Goal: Information Seeking & Learning: Learn about a topic

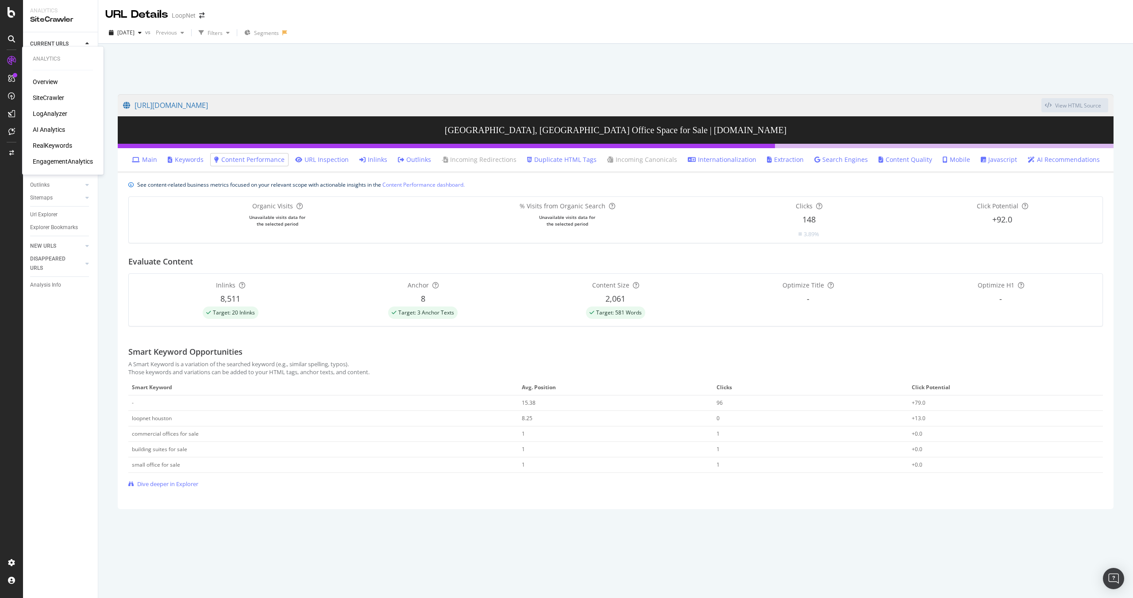
click at [51, 114] on div "LogAnalyzer" at bounding box center [50, 113] width 35 height 9
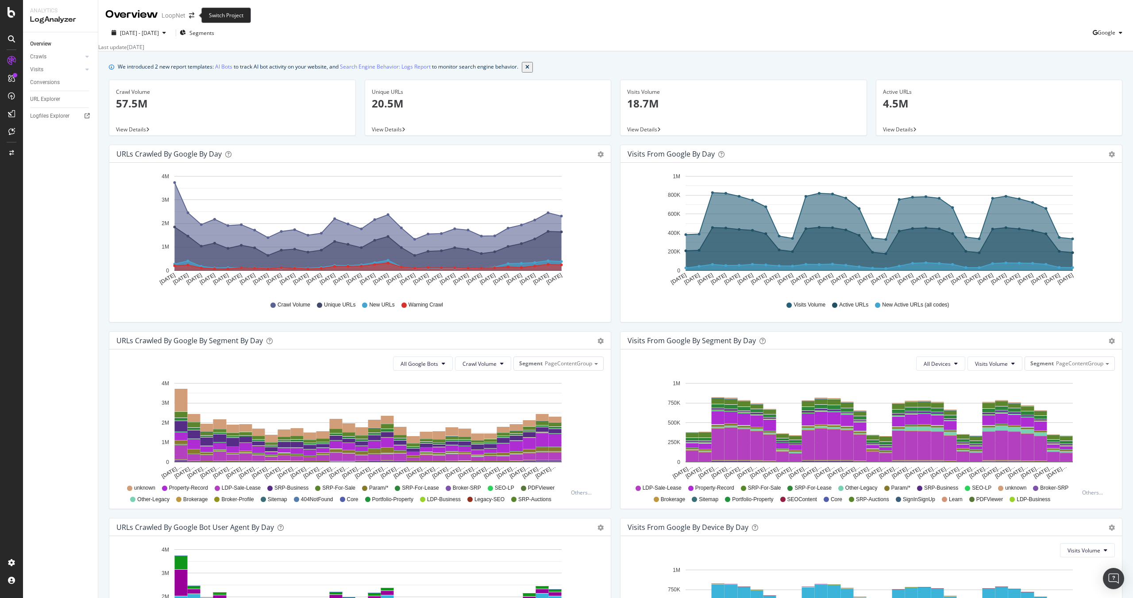
click at [186, 15] on span at bounding box center [191, 15] width 12 height 6
click at [192, 15] on icon "arrow-right-arrow-left" at bounding box center [191, 15] width 5 height 6
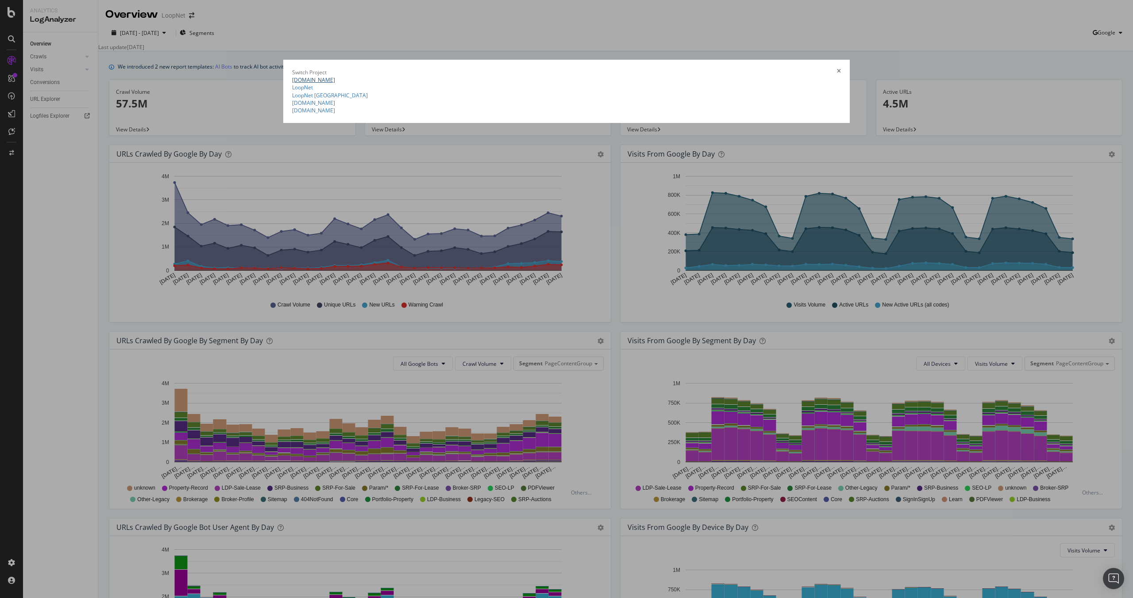
click at [329, 76] on link "[DOMAIN_NAME]" at bounding box center [313, 80] width 43 height 8
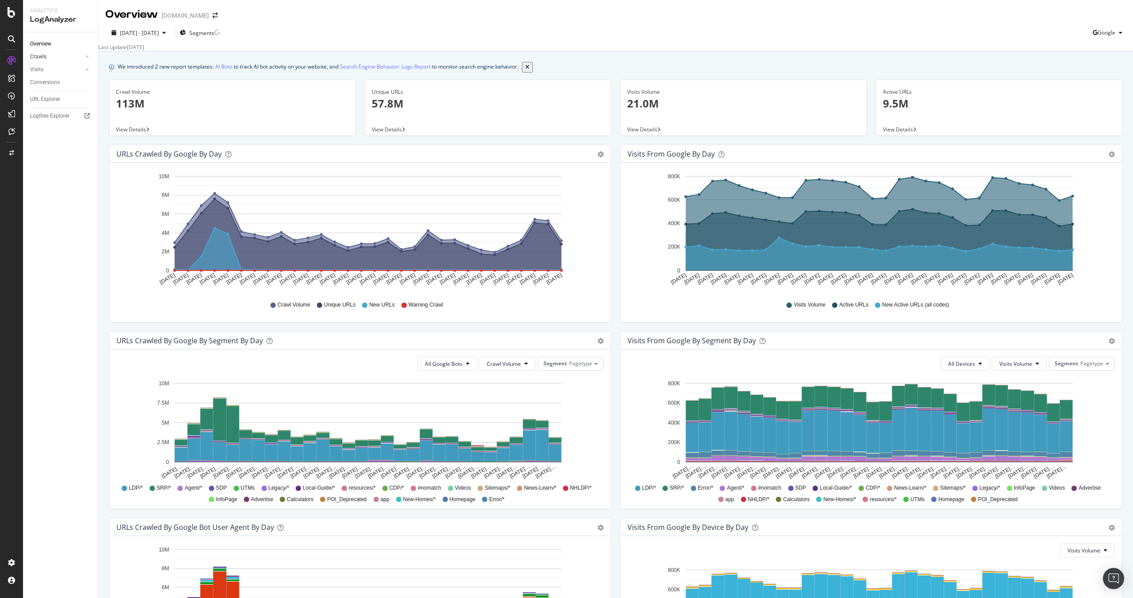
click at [58, 58] on link "Crawls" at bounding box center [56, 56] width 53 height 9
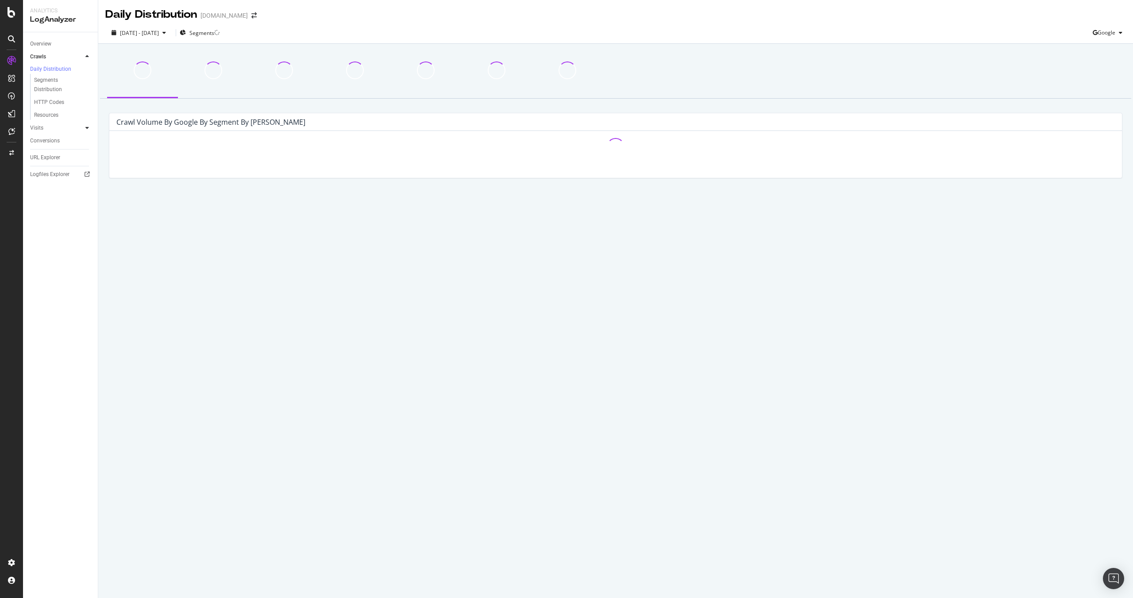
click at [83, 131] on div at bounding box center [87, 127] width 9 height 9
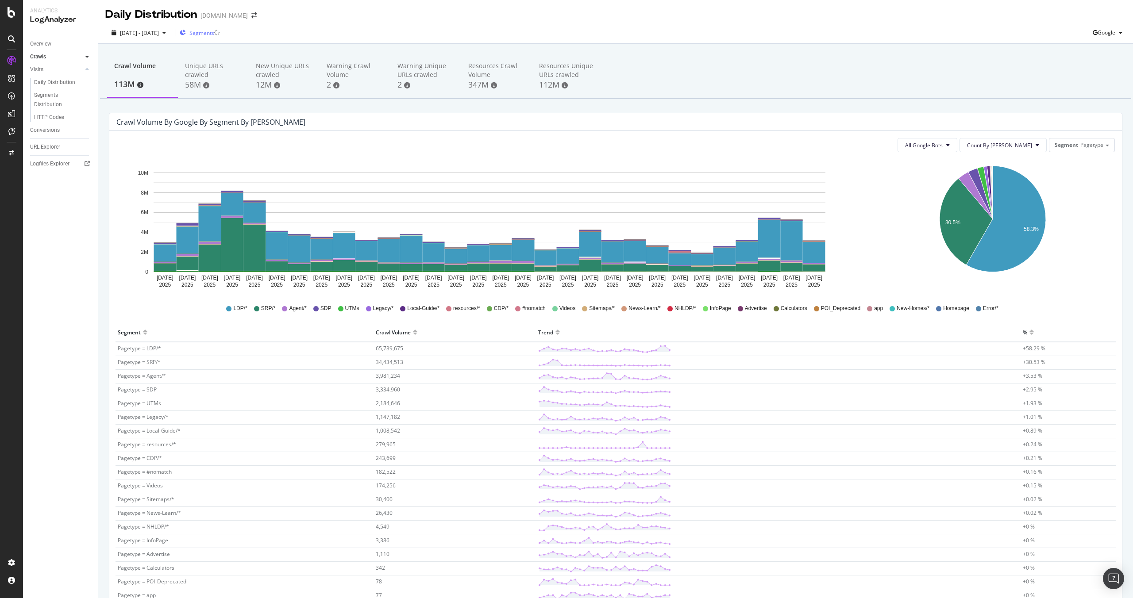
click at [214, 31] on span "Segments" at bounding box center [201, 33] width 25 height 8
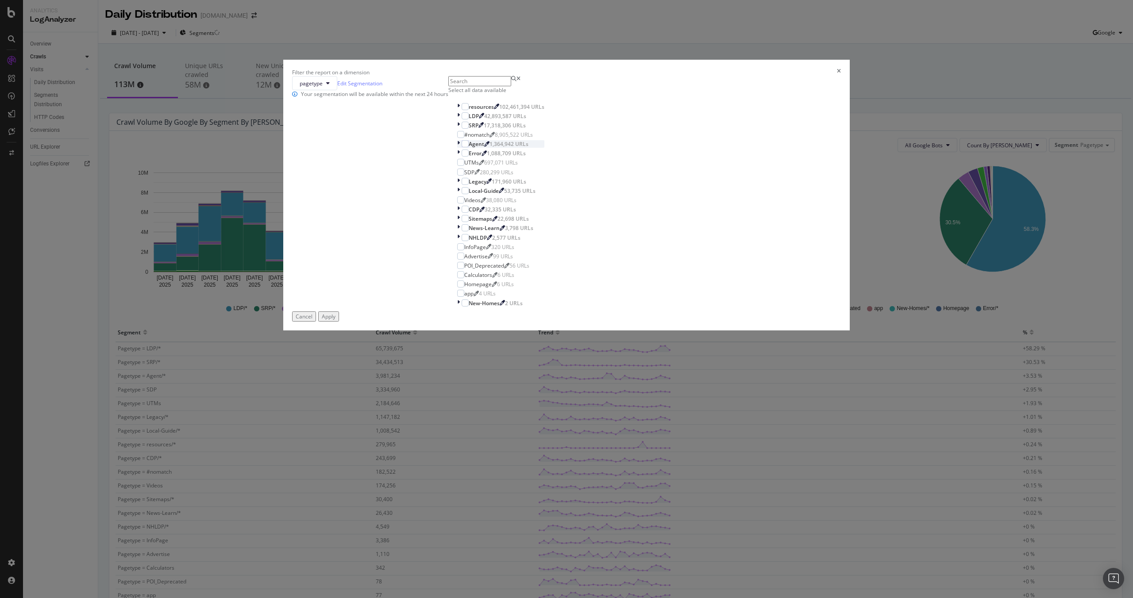
click at [460, 148] on icon "modal" at bounding box center [458, 144] width 3 height 8
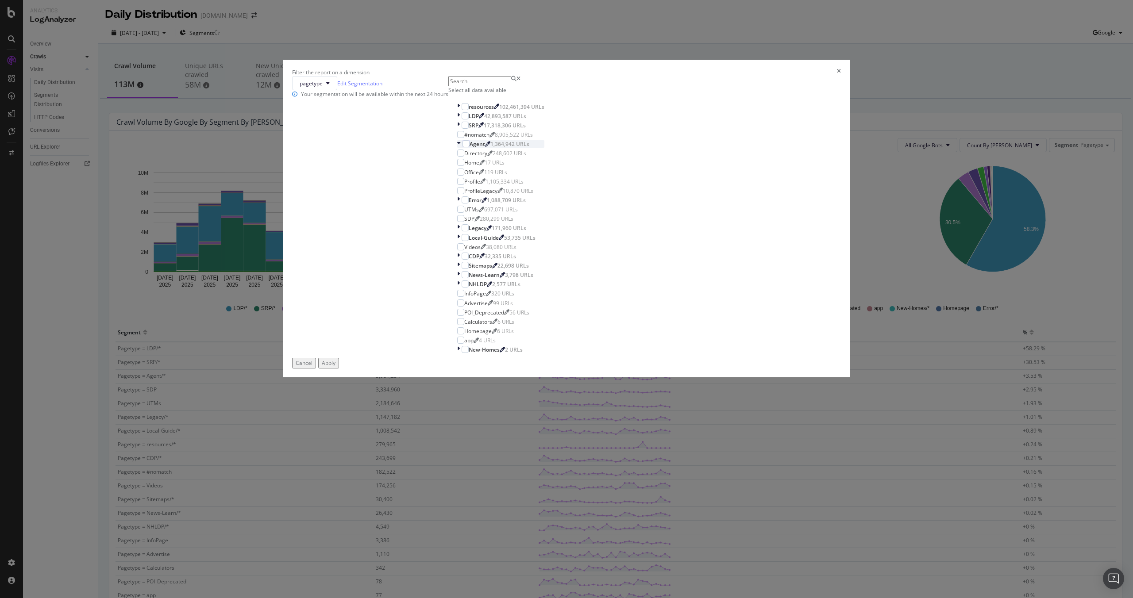
click at [461, 148] on icon "modal" at bounding box center [459, 144] width 4 height 8
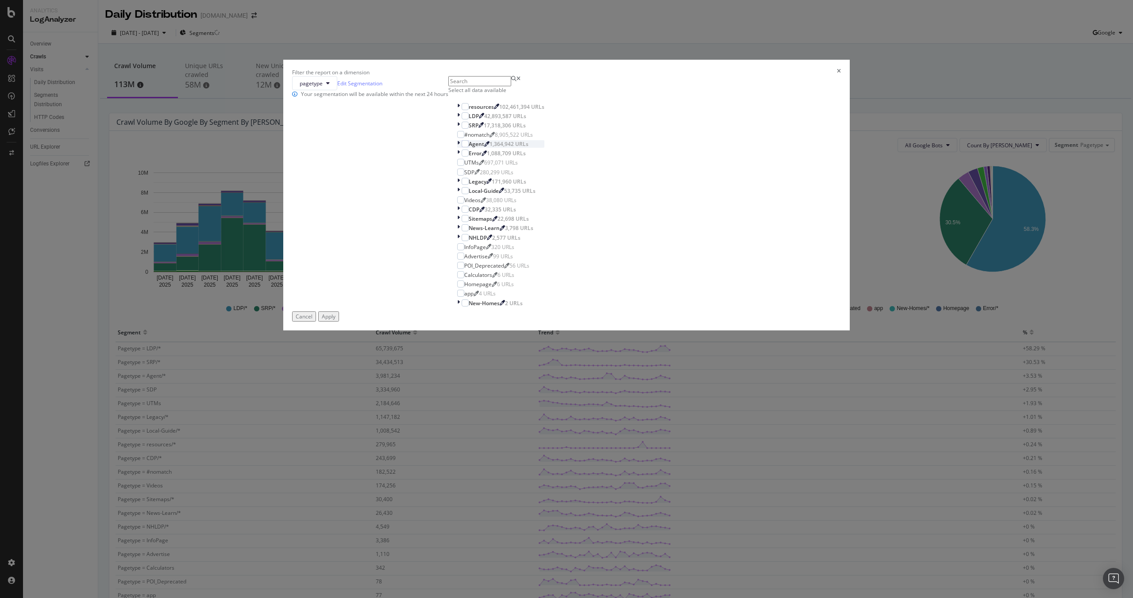
click at [460, 148] on icon "modal" at bounding box center [458, 144] width 3 height 8
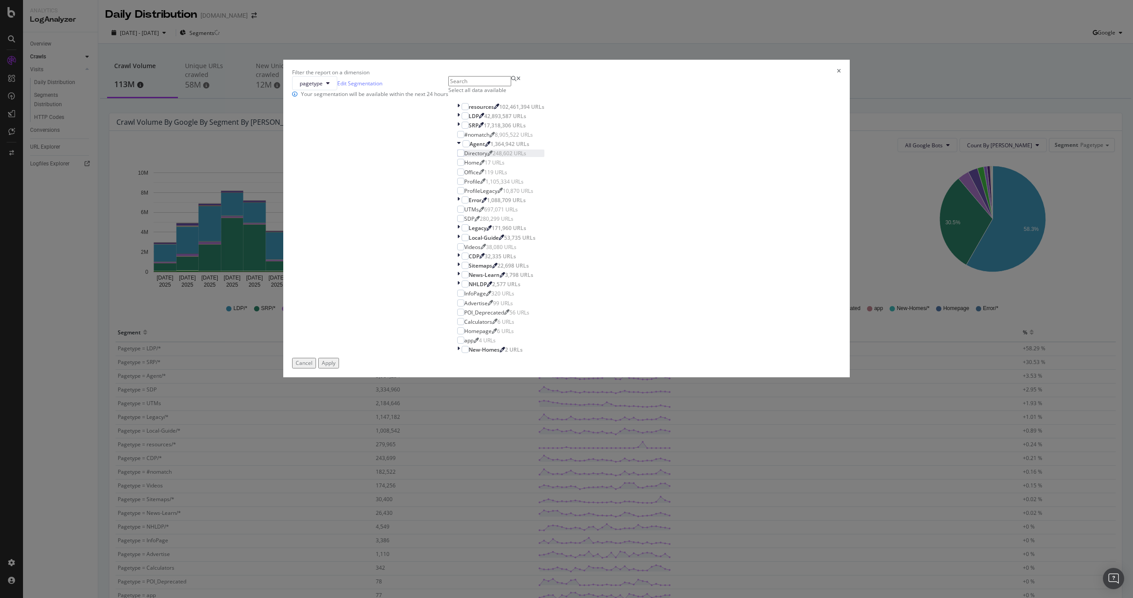
click at [487, 157] on div "Directory" at bounding box center [475, 154] width 23 height 8
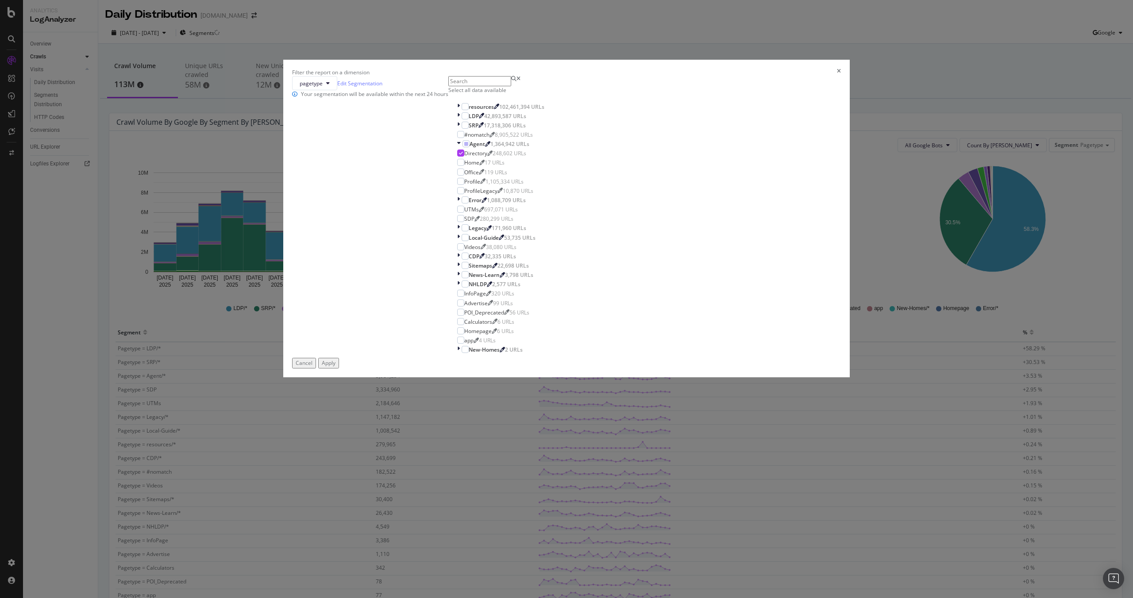
click at [335, 367] on div "Apply" at bounding box center [329, 363] width 14 height 8
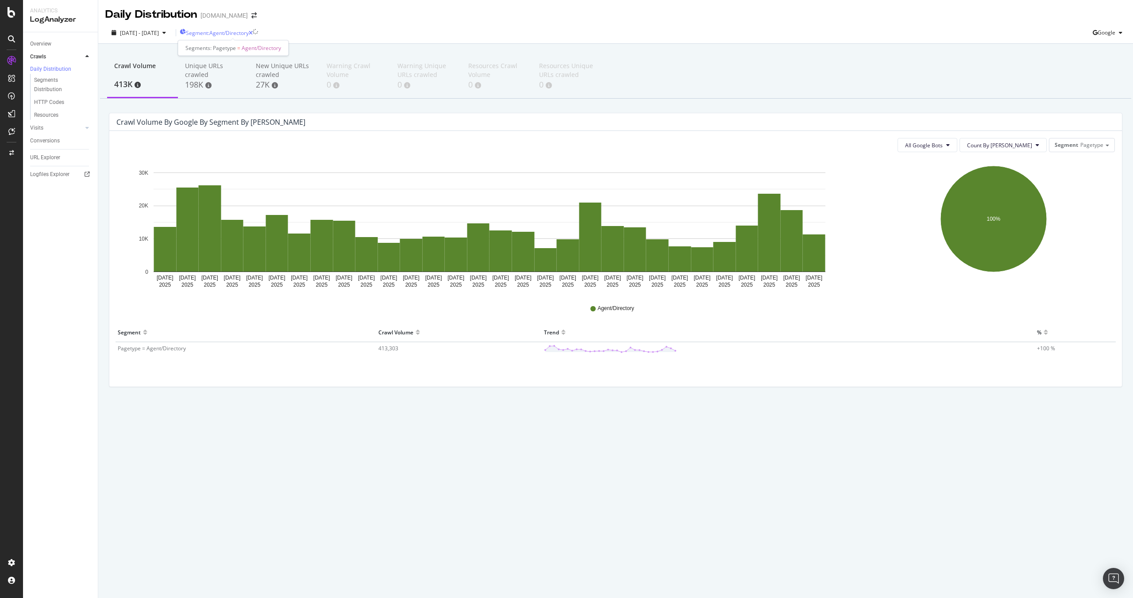
click at [242, 32] on span "Segment: Agent/Directory" at bounding box center [217, 33] width 63 height 8
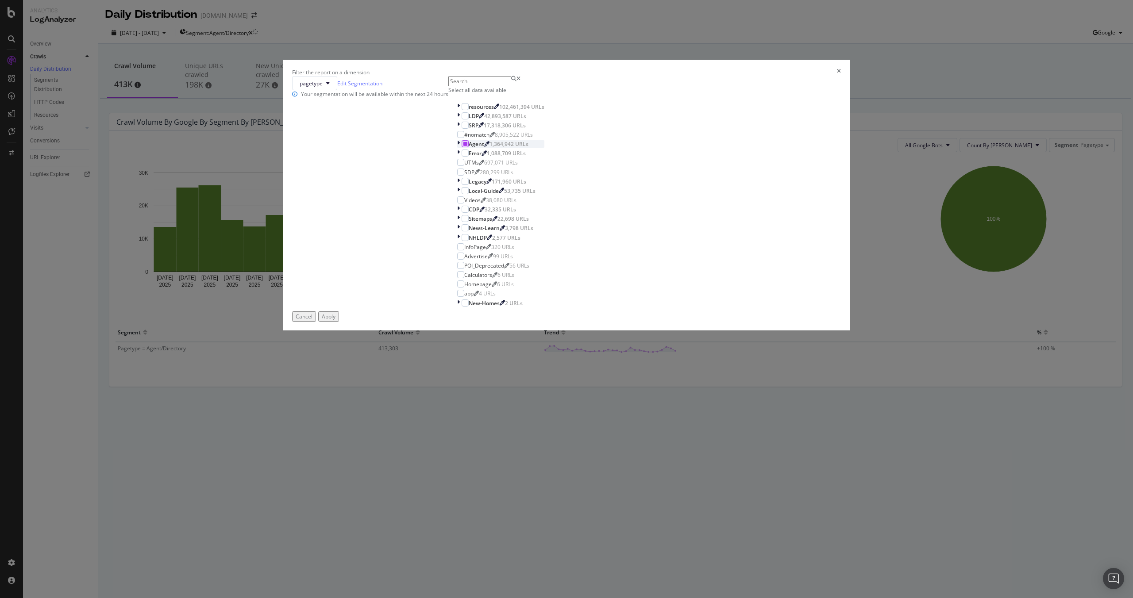
click at [469, 147] on div "modal" at bounding box center [464, 143] width 7 height 7
click at [467, 146] on icon "modal" at bounding box center [465, 144] width 4 height 4
click at [469, 110] on div "modal" at bounding box center [464, 106] width 7 height 7
click at [335, 320] on div "Apply" at bounding box center [329, 317] width 14 height 8
